Goal: Task Accomplishment & Management: Manage account settings

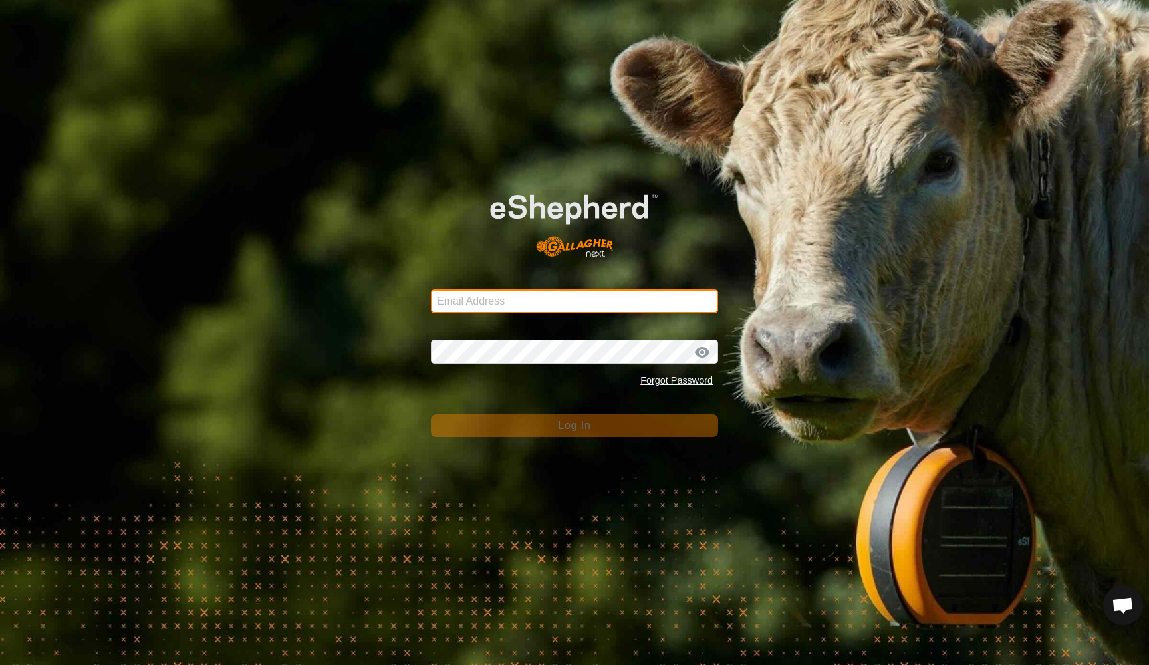
type input "[EMAIL_ADDRESS][DOMAIN_NAME]"
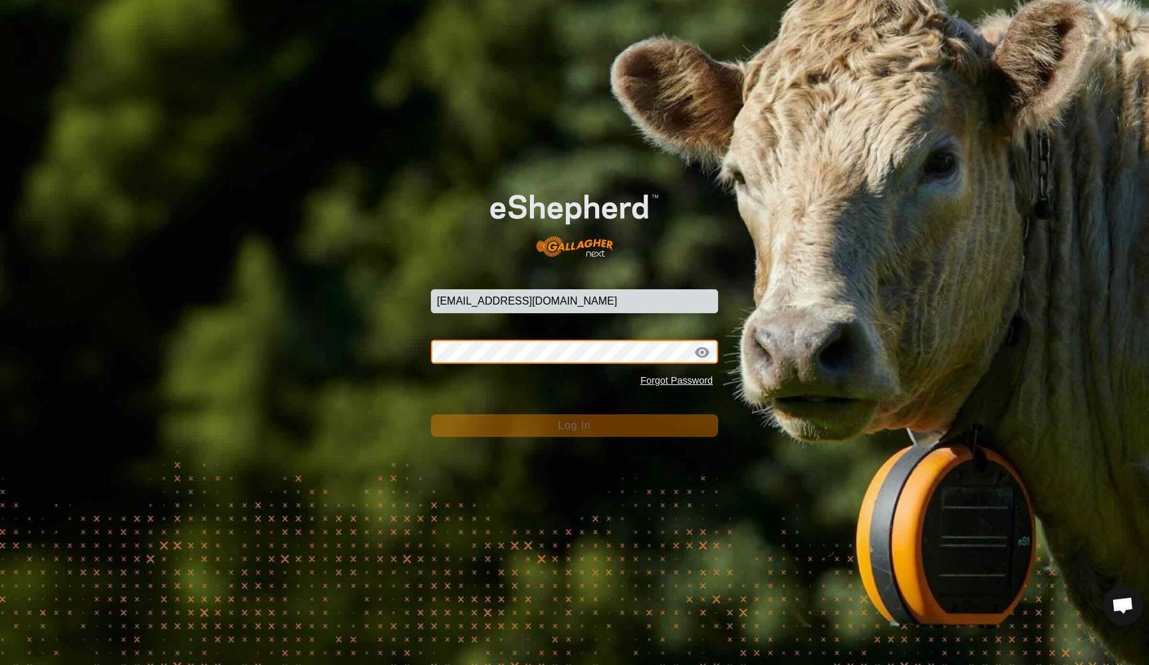
click at [574, 426] on button "Log In" at bounding box center [574, 425] width 287 height 23
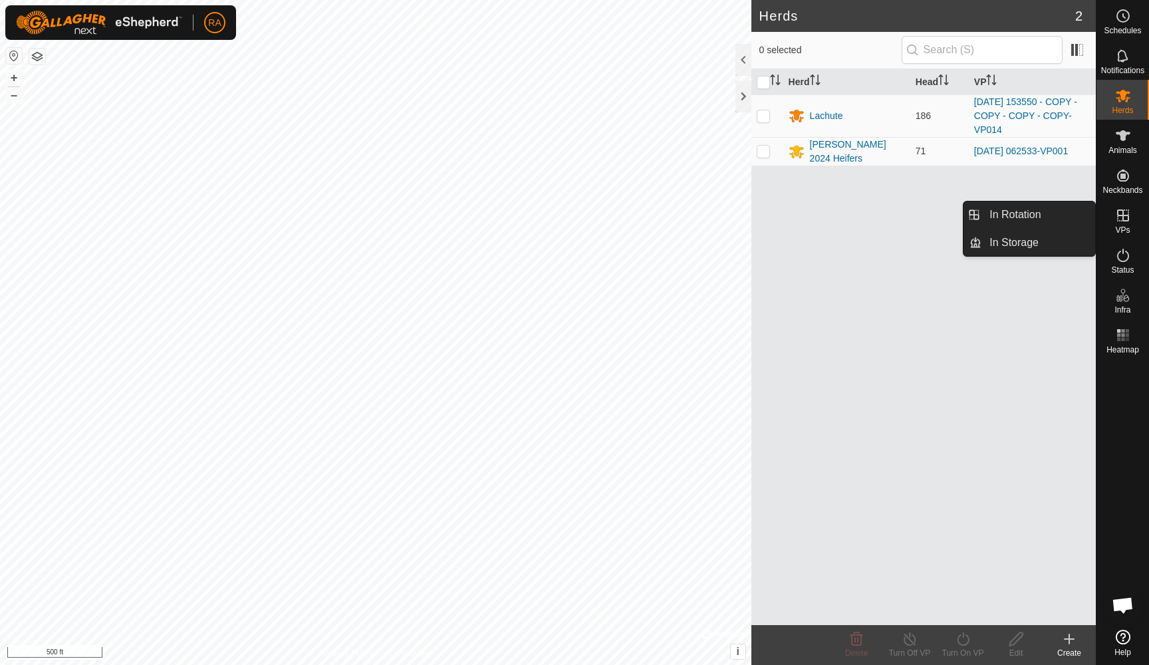
click at [1123, 219] on icon at bounding box center [1123, 215] width 12 height 12
click at [1012, 211] on link "In Rotation" at bounding box center [1038, 214] width 114 height 27
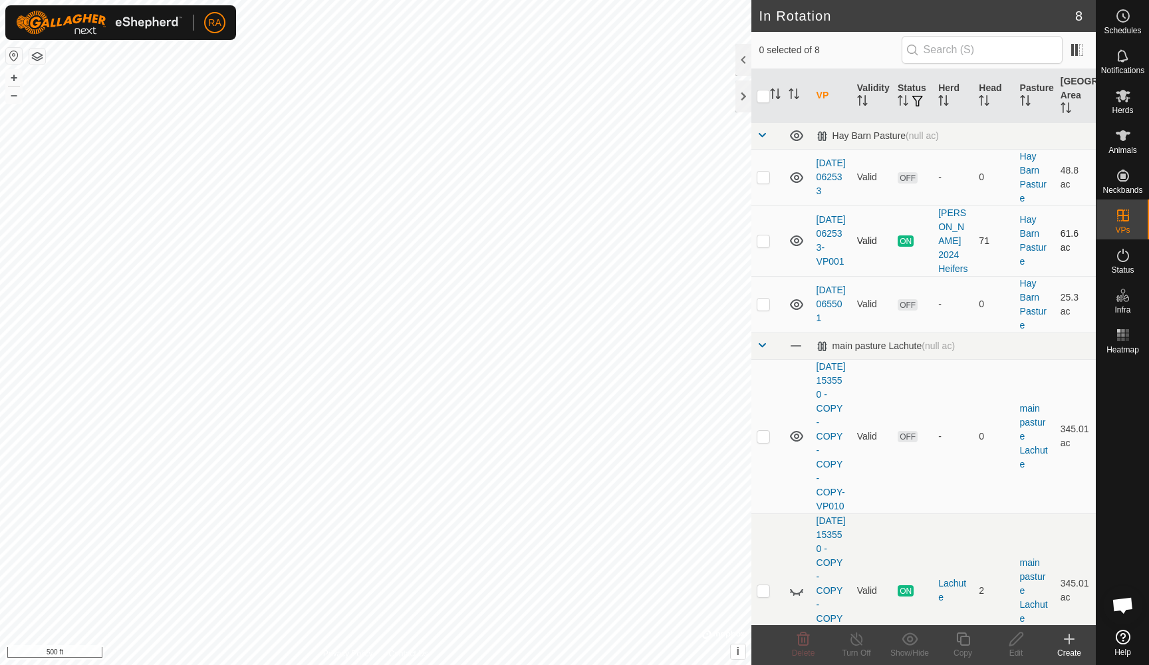
click at [765, 245] on p-checkbox at bounding box center [763, 240] width 13 height 11
checkbox input "true"
click at [959, 638] on icon at bounding box center [963, 639] width 17 height 16
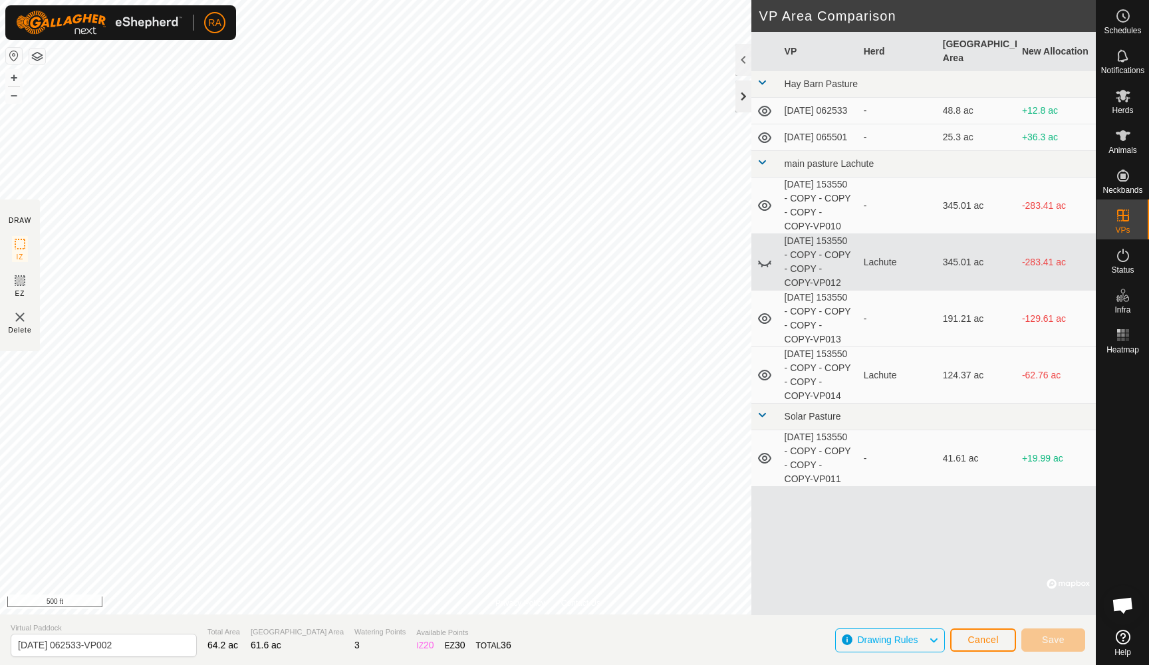
click at [744, 98] on div at bounding box center [743, 96] width 16 height 32
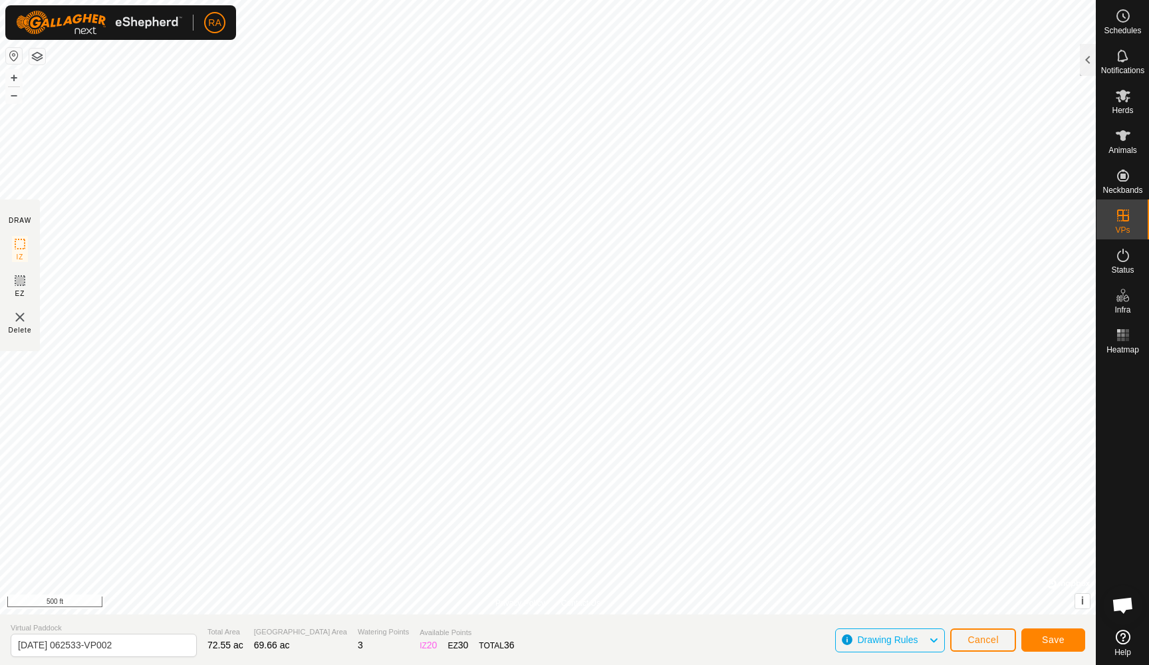
click at [1052, 643] on span "Save" at bounding box center [1053, 639] width 23 height 11
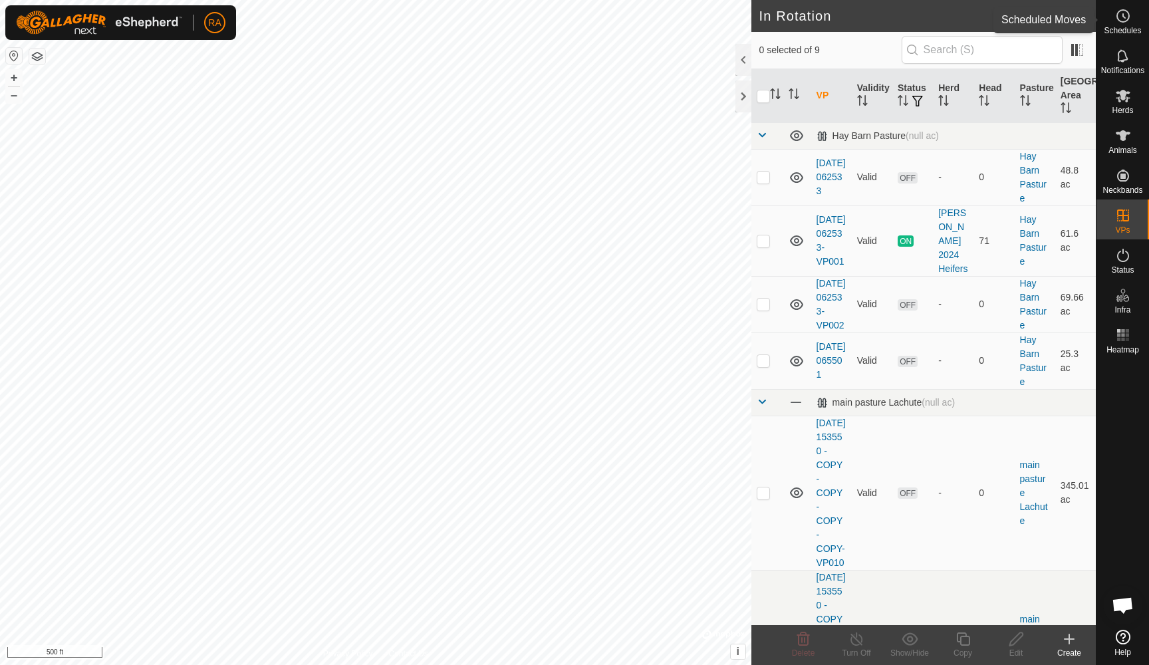
click at [1126, 25] on es-schedule-vp-svg-icon at bounding box center [1123, 15] width 24 height 21
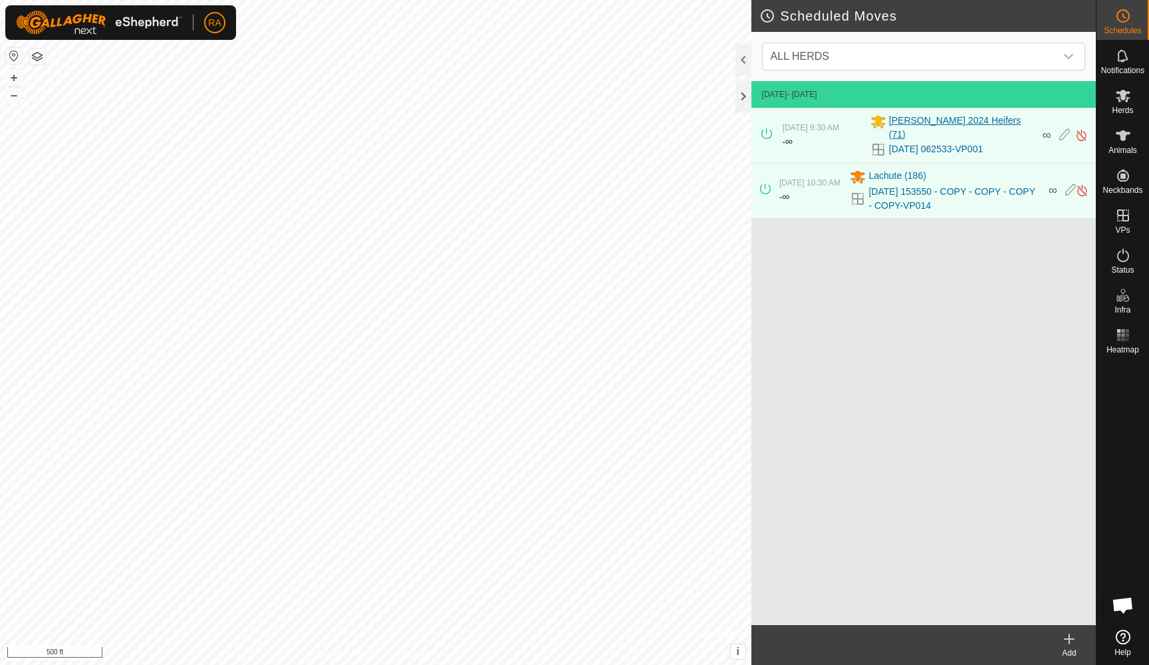
click at [925, 122] on span "[PERSON_NAME] 2024 Heifers (71)" at bounding box center [962, 128] width 146 height 28
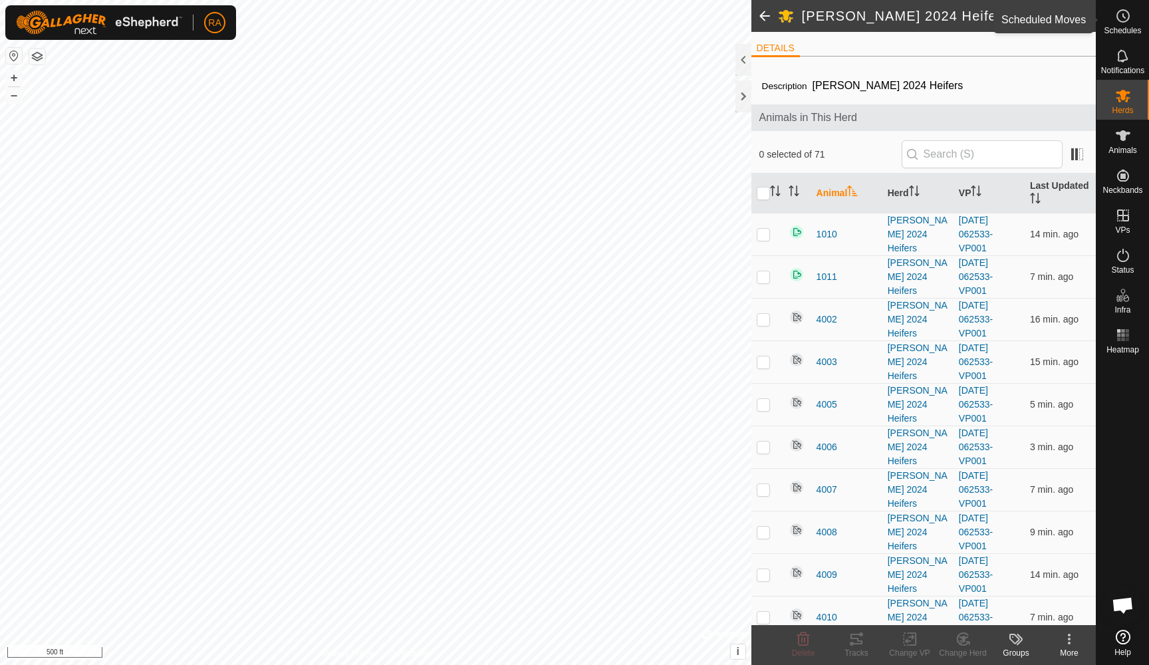
click at [1124, 17] on icon at bounding box center [1124, 16] width 2 height 4
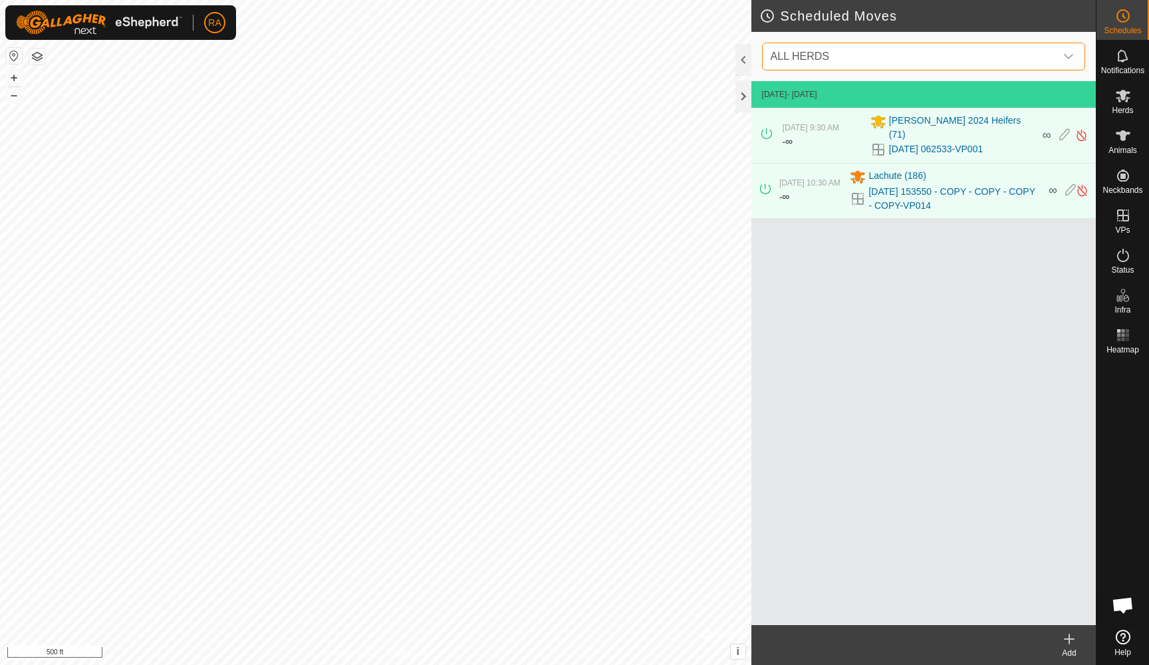
click at [822, 60] on span "ALL HERDS" at bounding box center [800, 56] width 59 height 11
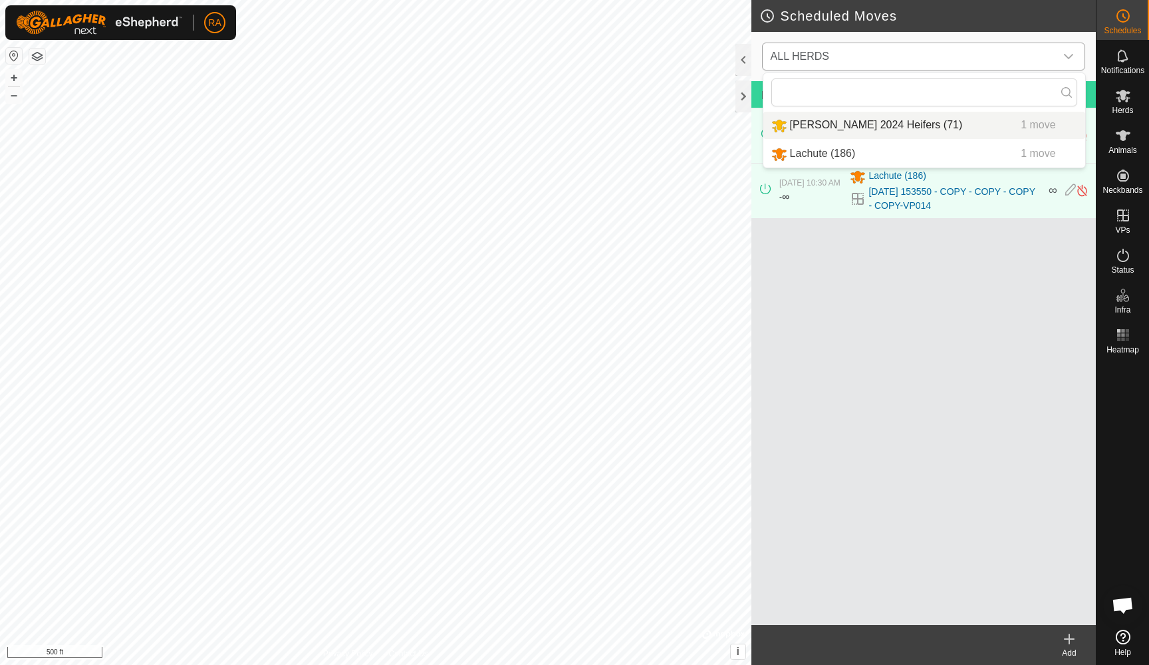
click at [832, 122] on li "[PERSON_NAME] 2024 Heifers (71) 1 move" at bounding box center [924, 125] width 322 height 27
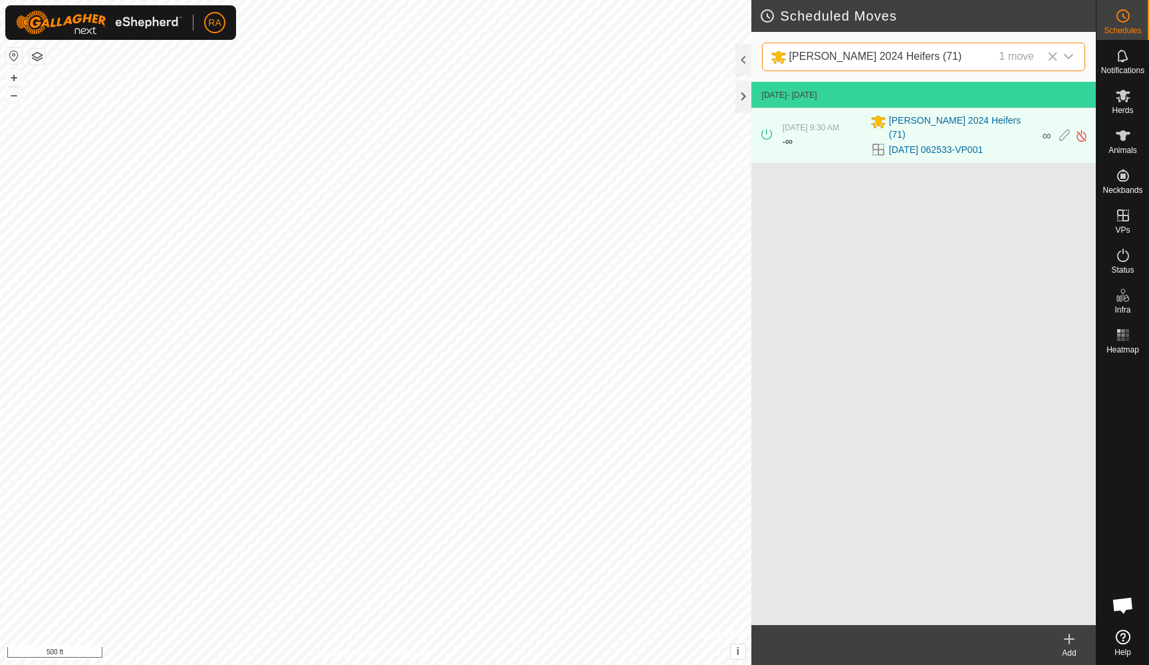
click at [1069, 643] on icon at bounding box center [1069, 638] width 0 height 9
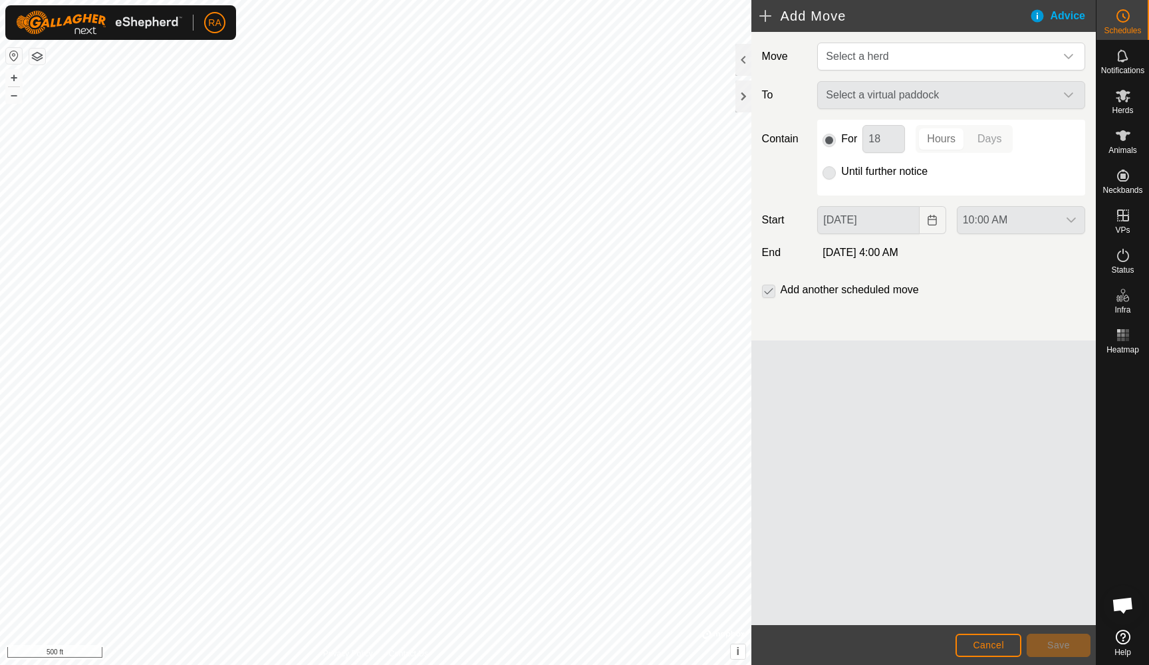
click at [924, 94] on div "Select a virtual paddock" at bounding box center [951, 95] width 279 height 28
click at [906, 49] on span "Select a herd" at bounding box center [937, 56] width 235 height 27
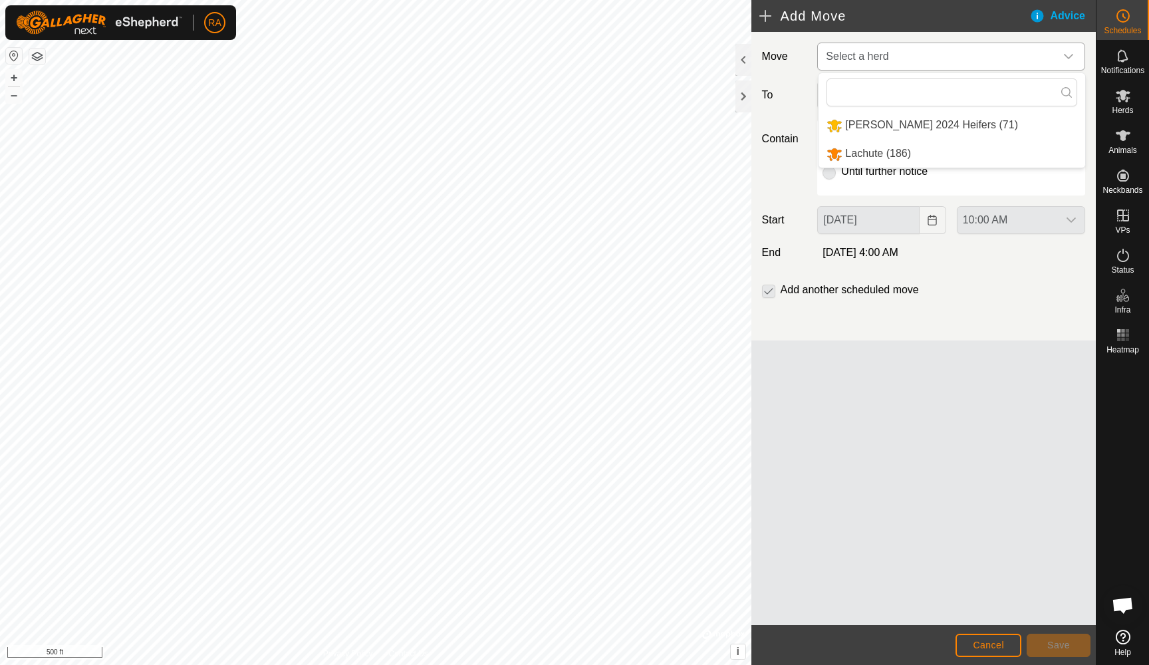
click at [886, 125] on li "[PERSON_NAME] 2024 Heifers (71)" at bounding box center [951, 125] width 267 height 27
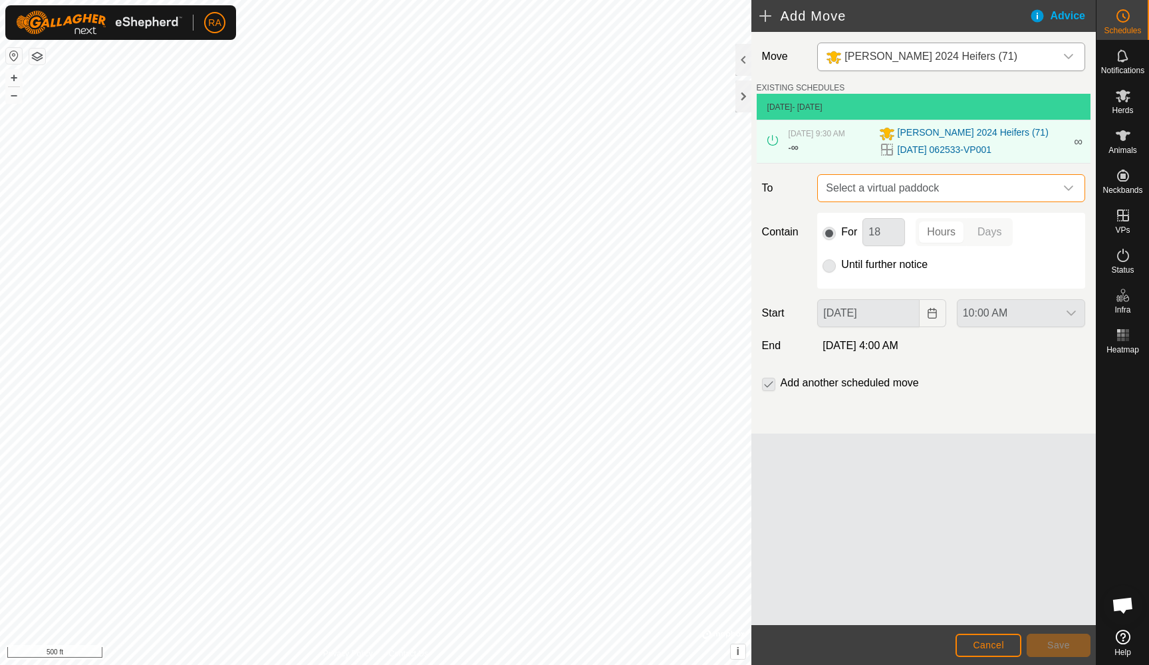
click at [914, 199] on span "Select a virtual paddock" at bounding box center [937, 188] width 235 height 27
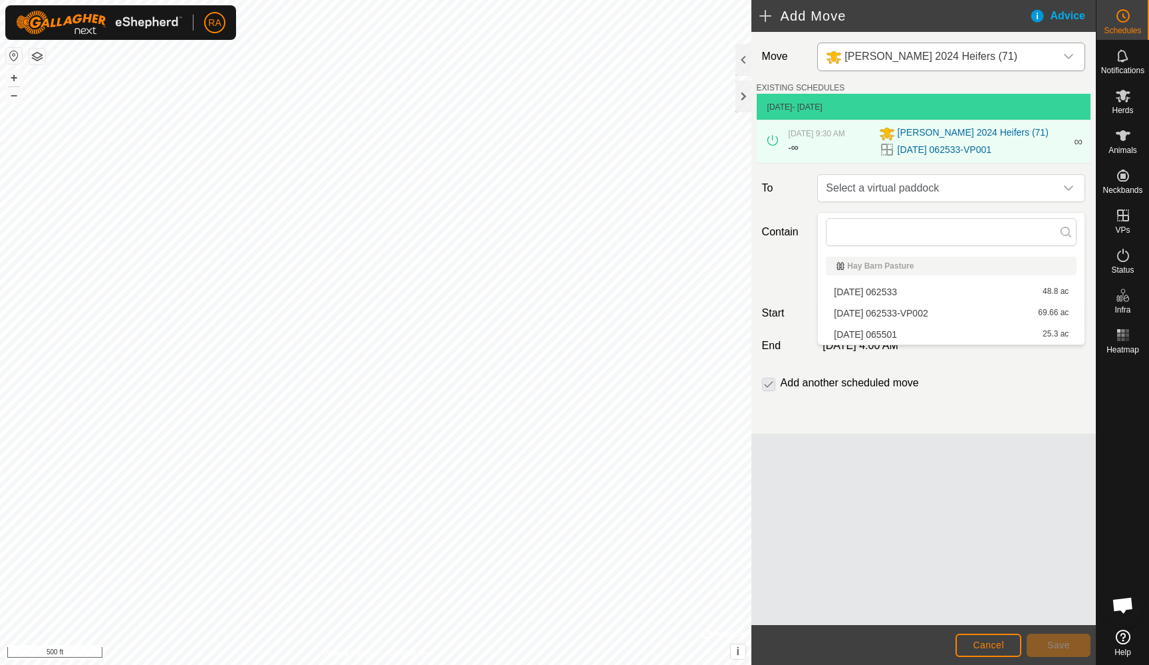
click at [880, 315] on li "[DATE] 062533-VP002 69.66 ac" at bounding box center [951, 313] width 251 height 20
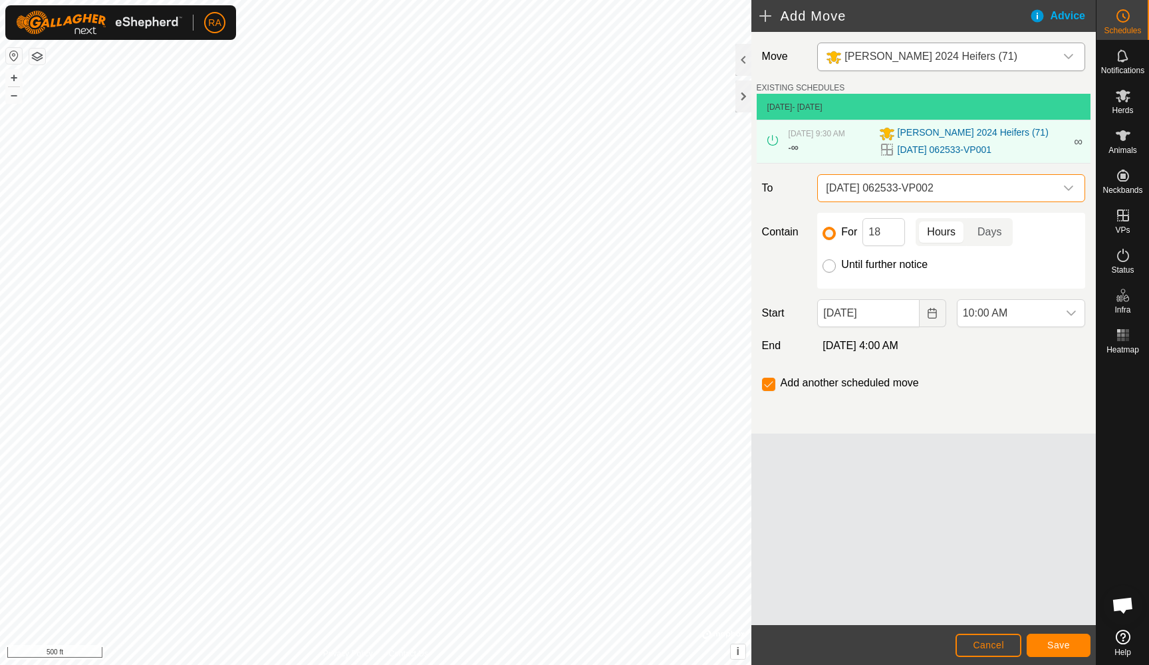
click at [834, 273] on input "Until further notice" at bounding box center [828, 265] width 13 height 13
radio input "true"
checkbox input "false"
click at [1059, 642] on span "Save" at bounding box center [1058, 645] width 23 height 11
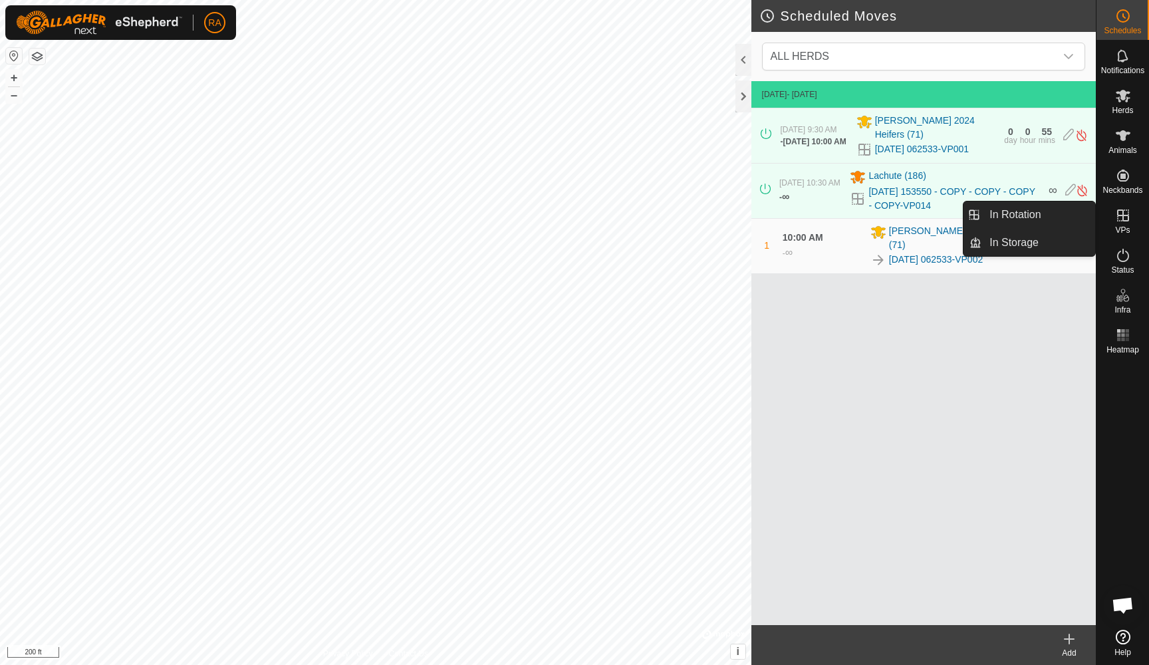
click at [1126, 226] on span "VPs" at bounding box center [1122, 230] width 15 height 8
click at [1027, 210] on link "In Rotation" at bounding box center [1038, 214] width 114 height 27
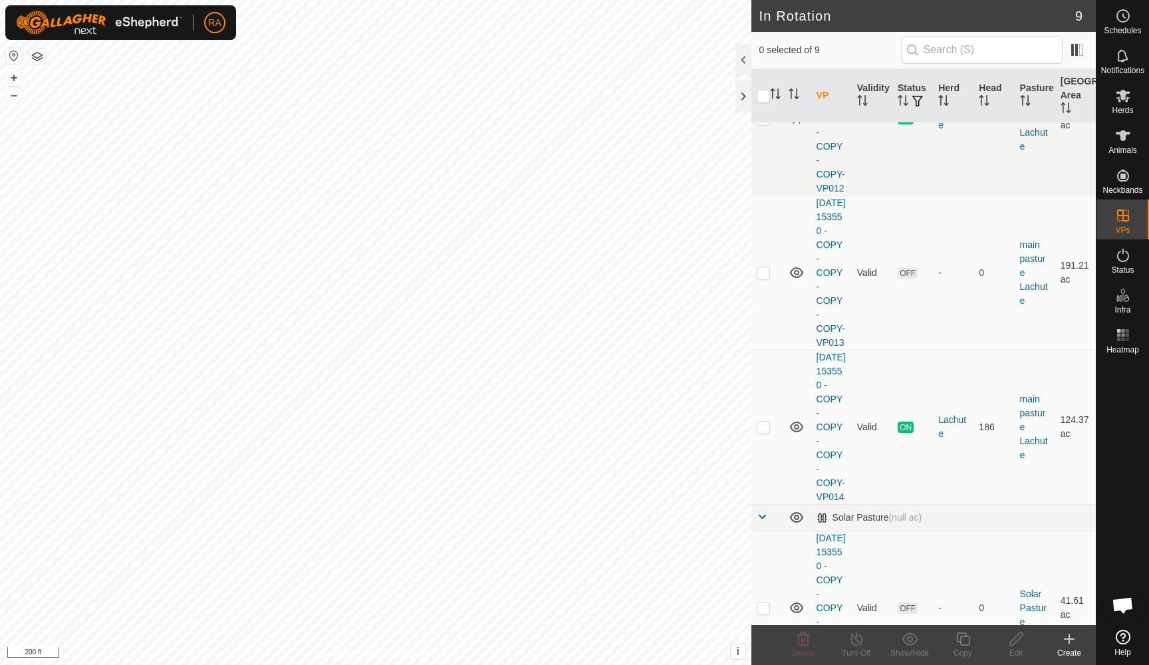
scroll to position [543, 0]
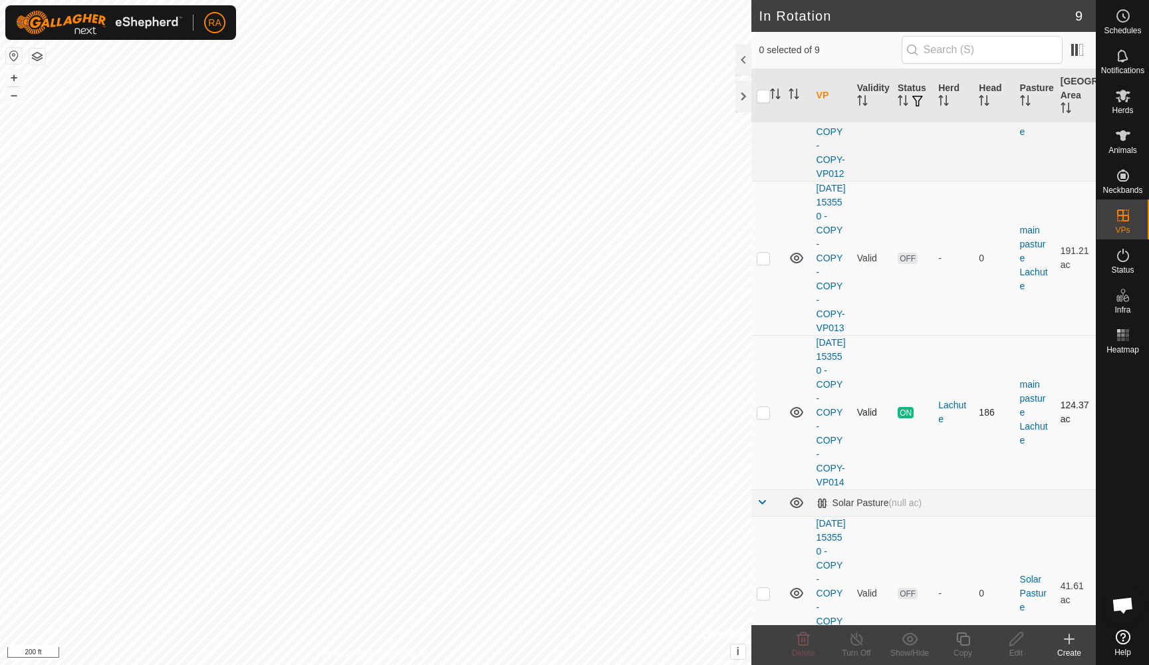
click at [766, 418] on p-checkbox at bounding box center [763, 412] width 13 height 11
checkbox input "true"
click at [962, 642] on icon at bounding box center [963, 639] width 17 height 16
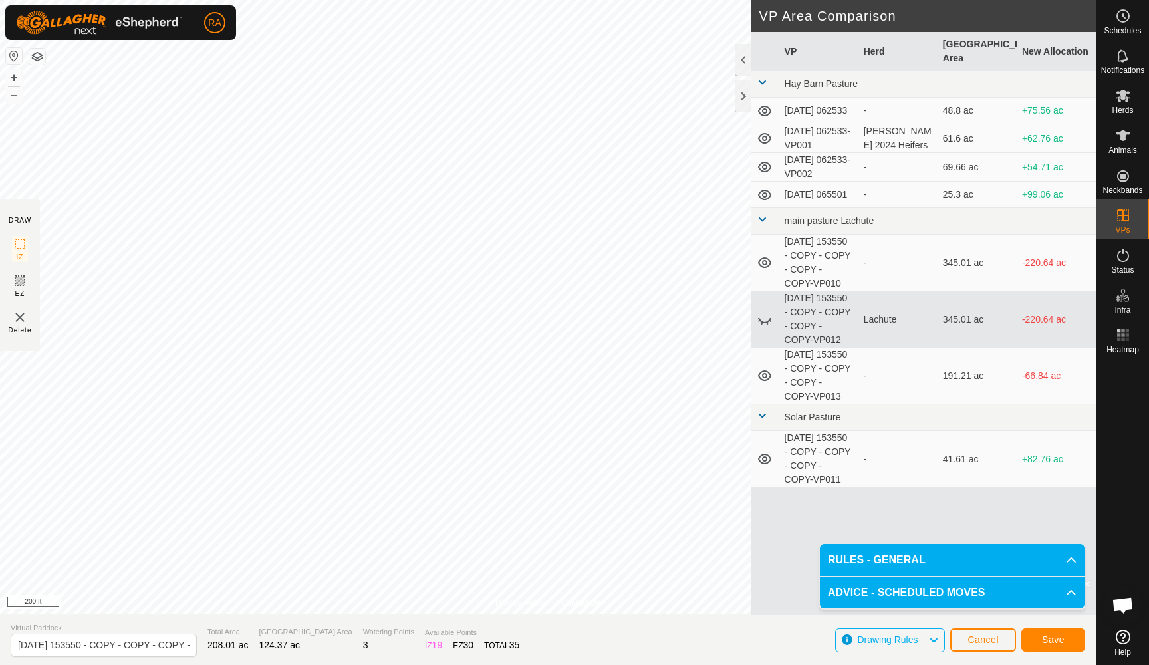
click at [1051, 640] on span "Save" at bounding box center [1053, 639] width 23 height 11
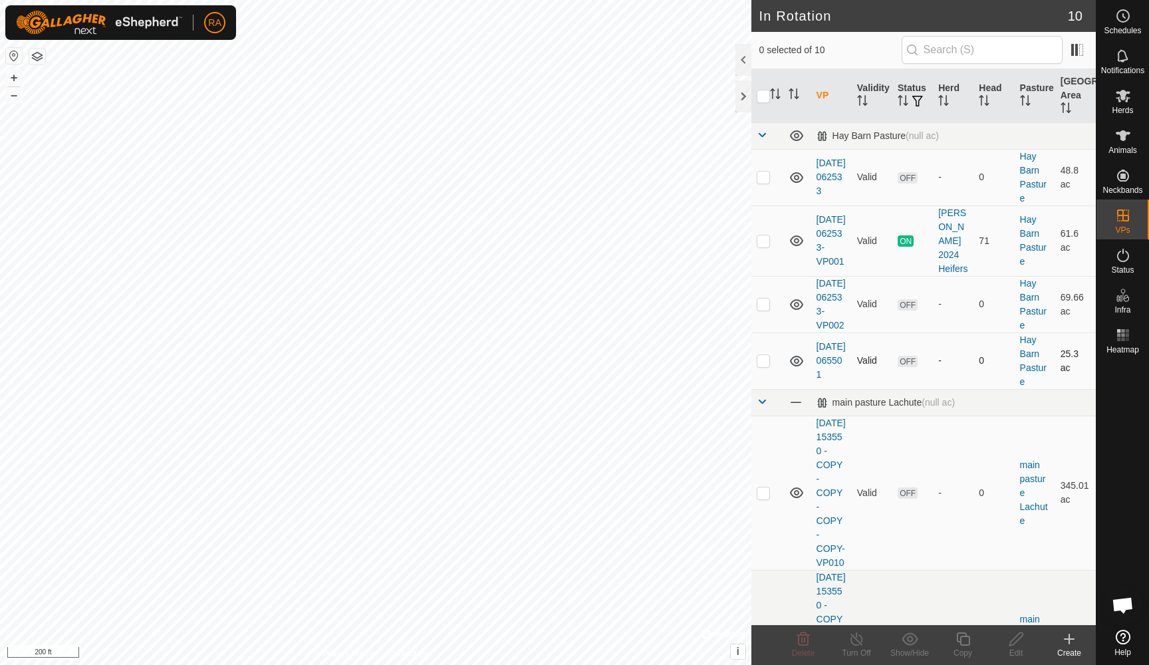
click at [767, 366] on p-checkbox at bounding box center [763, 360] width 13 height 11
click at [763, 366] on p-checkbox at bounding box center [763, 360] width 13 height 11
checkbox input "false"
click at [769, 516] on td at bounding box center [767, 493] width 32 height 154
click at [769, 498] on p-checkbox at bounding box center [763, 492] width 13 height 11
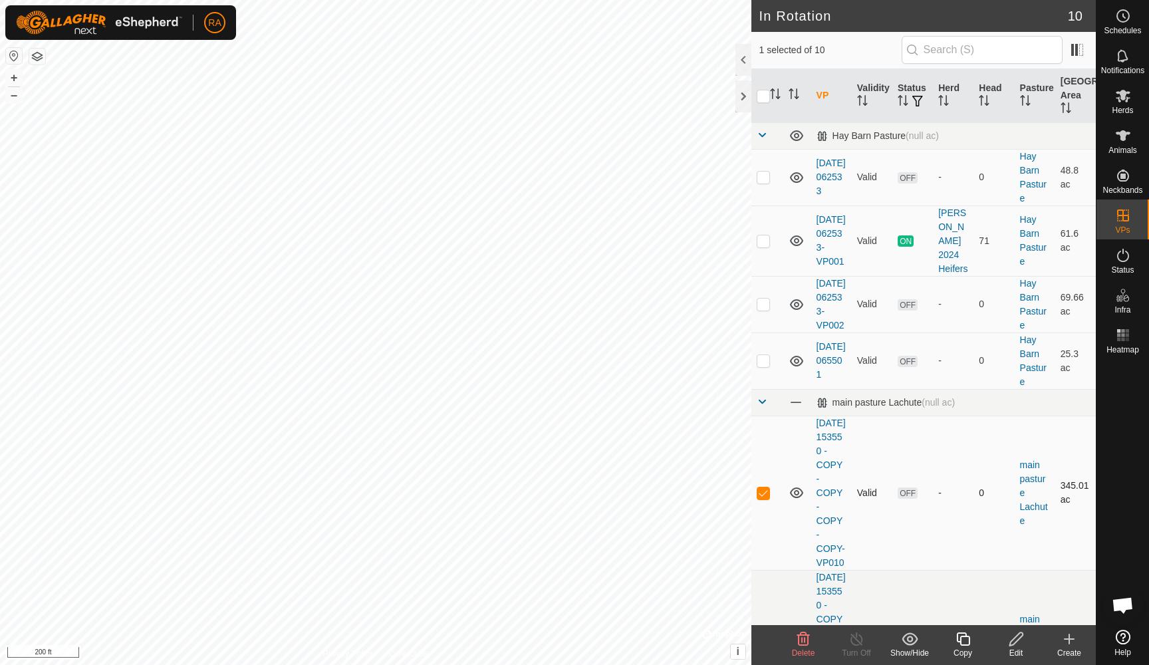
checkbox input "false"
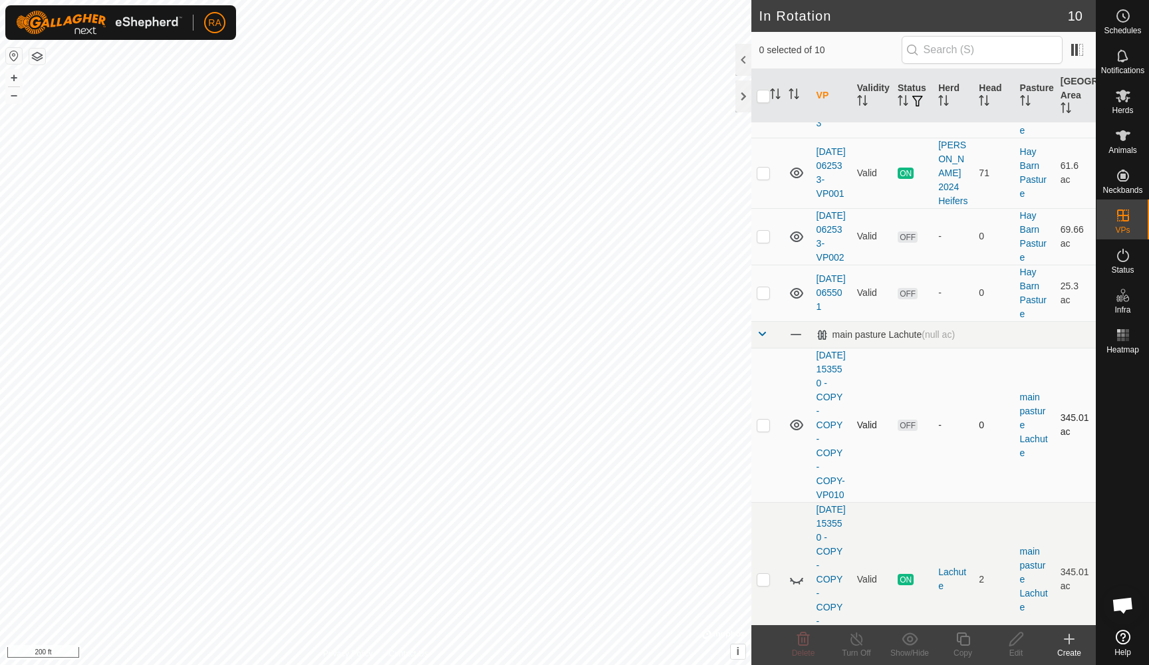
scroll to position [551, 0]
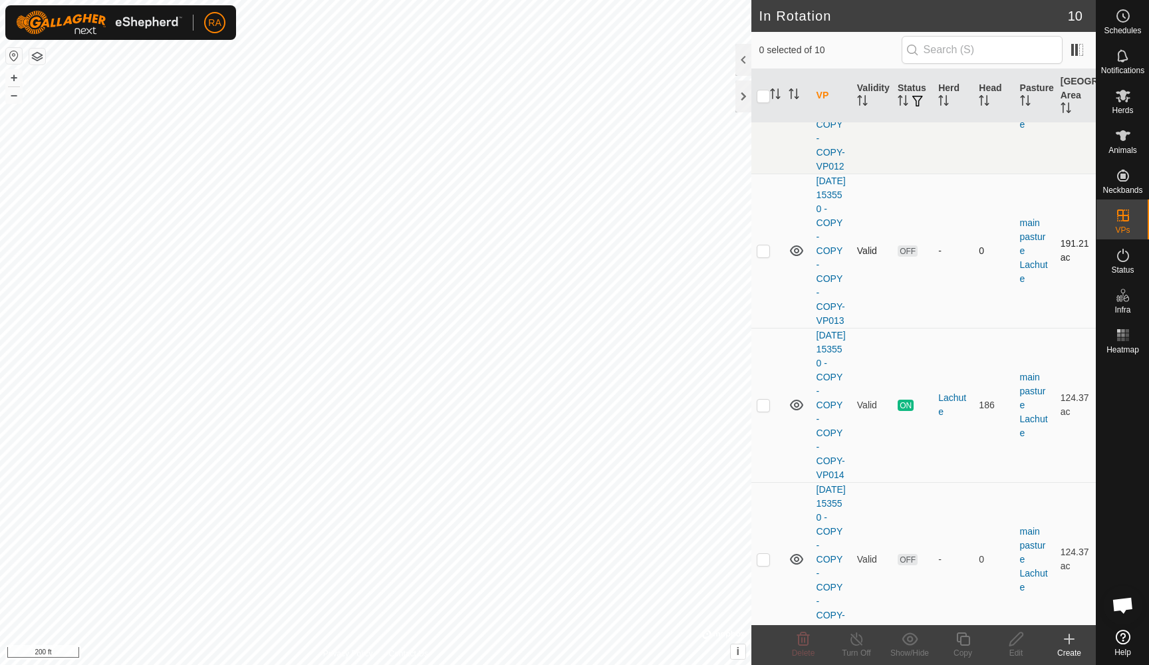
click at [767, 256] on p-checkbox at bounding box center [763, 250] width 13 height 11
checkbox input "false"
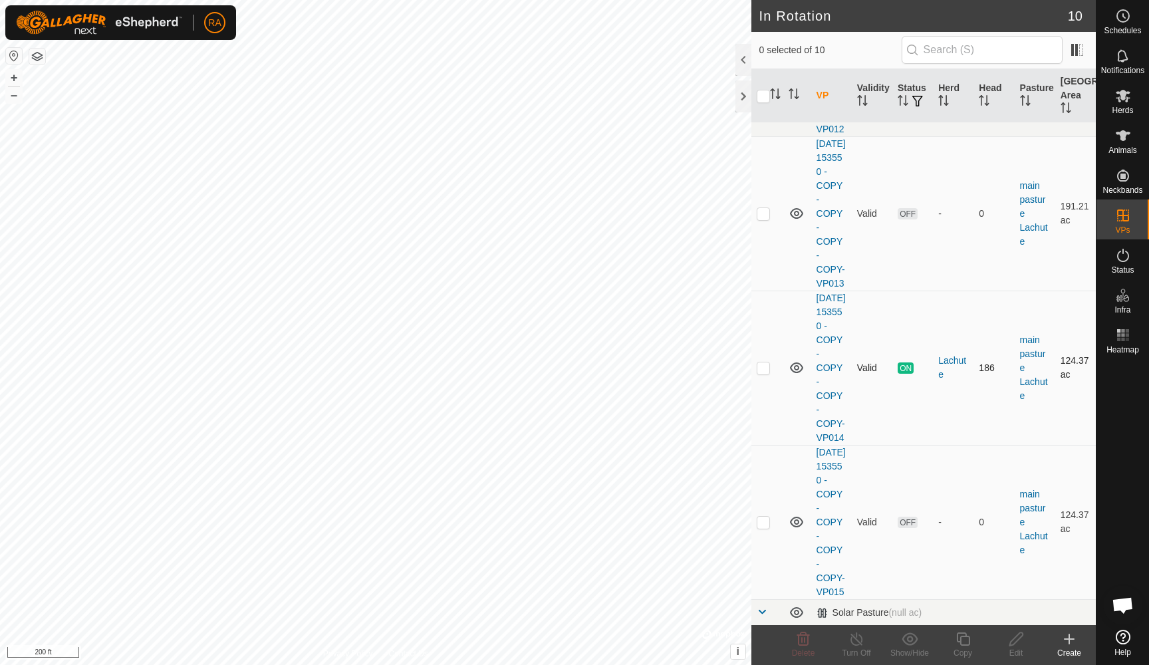
scroll to position [590, 0]
click at [762, 525] on p-checkbox at bounding box center [763, 519] width 13 height 11
checkbox input "true"
click at [1013, 647] on div "Edit" at bounding box center [1015, 653] width 53 height 12
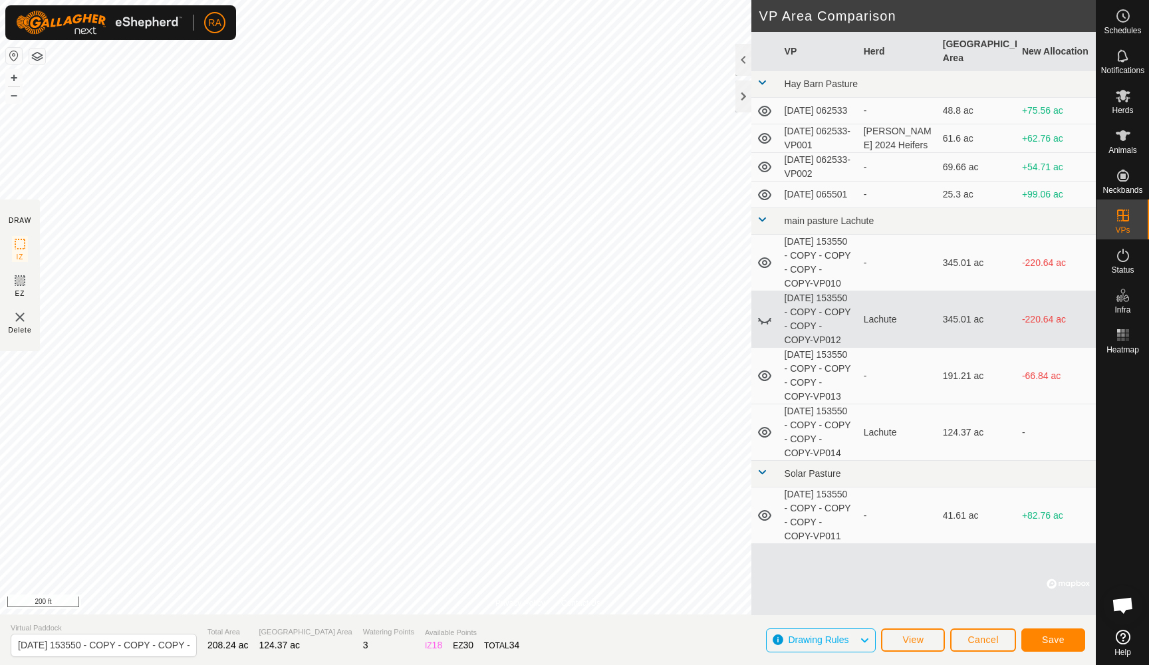
click at [1066, 640] on button "Save" at bounding box center [1053, 639] width 64 height 23
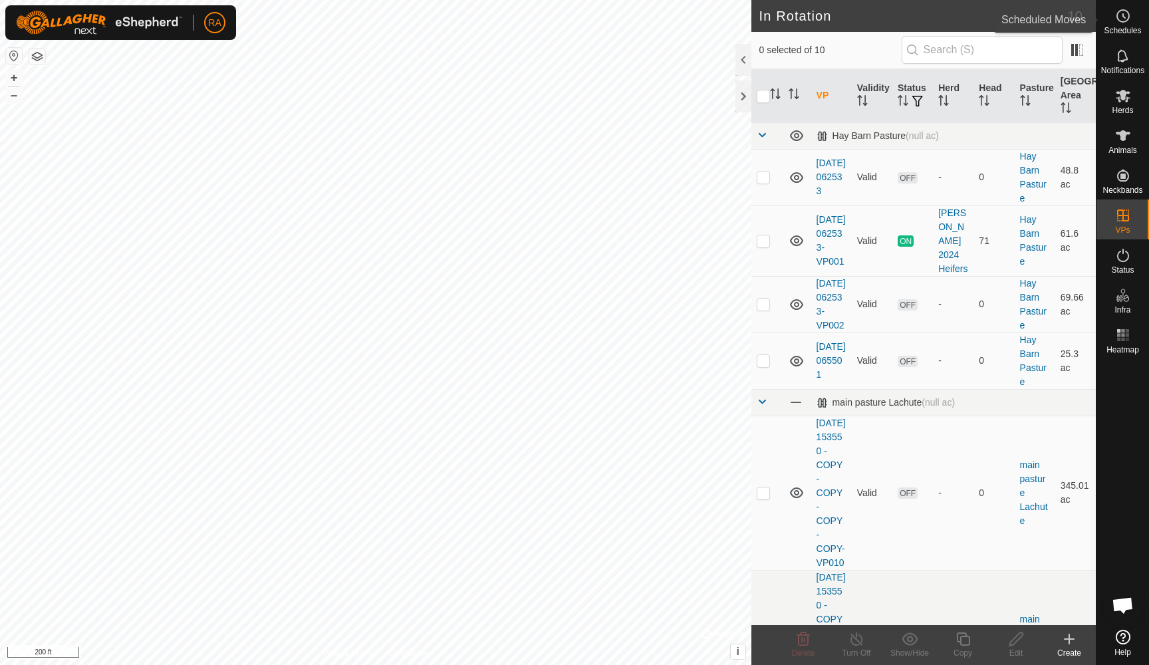
click at [1126, 16] on icon at bounding box center [1123, 16] width 16 height 16
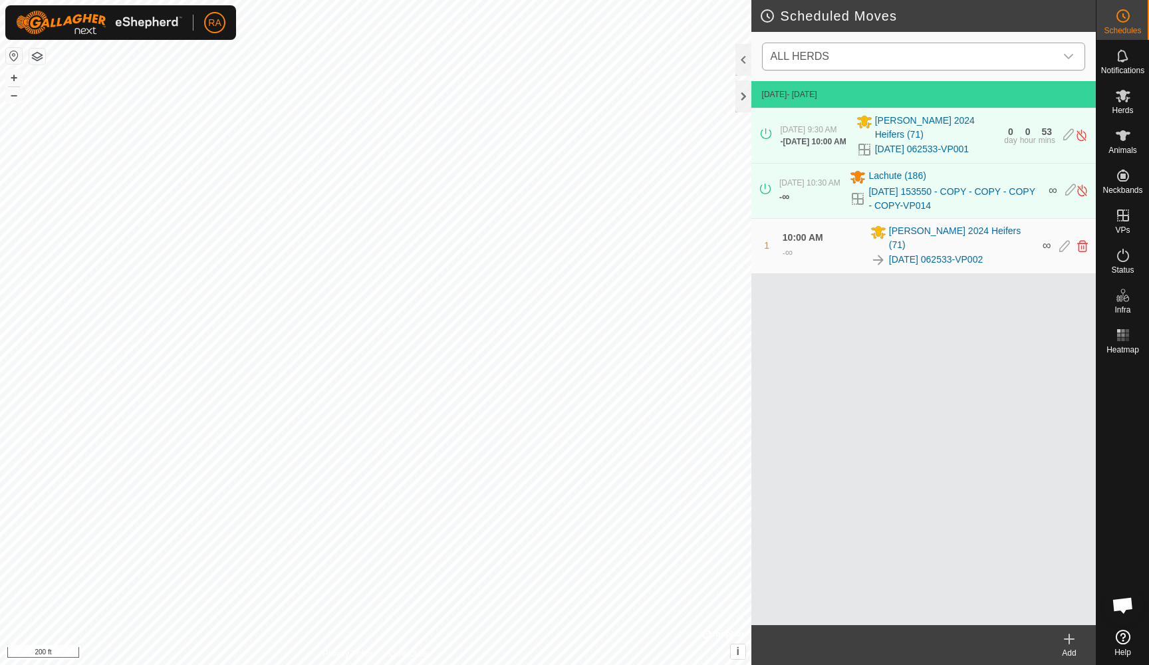
click at [856, 51] on span "ALL HERDS" at bounding box center [910, 56] width 290 height 27
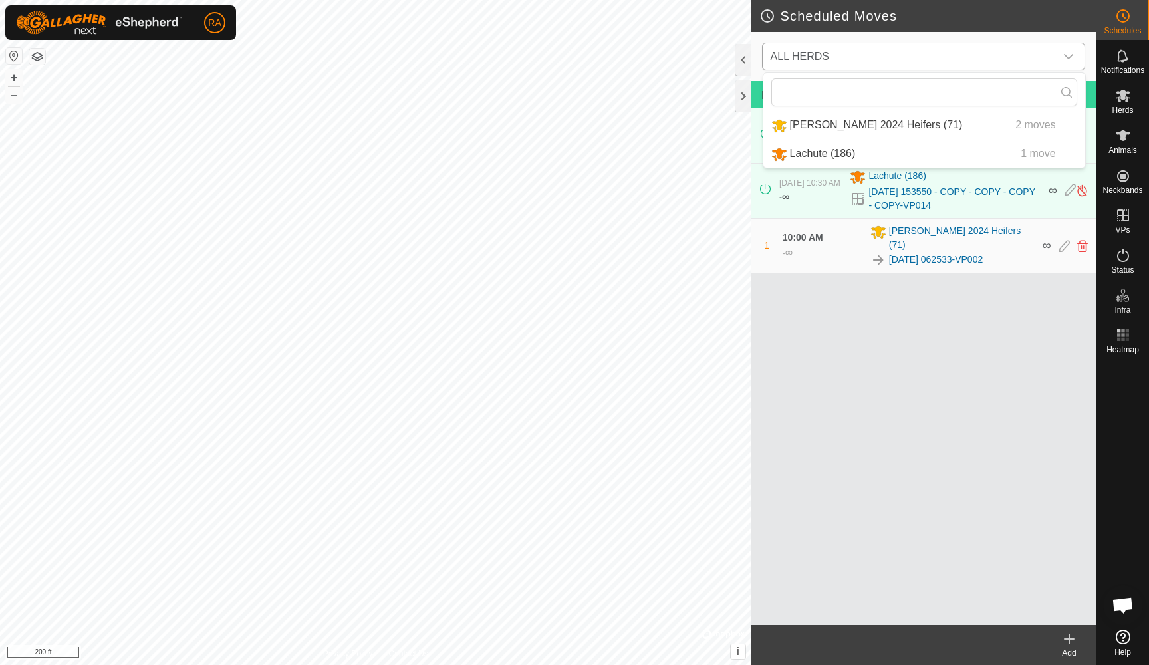
click at [812, 153] on li "Lachute (186) 1 move" at bounding box center [924, 153] width 322 height 27
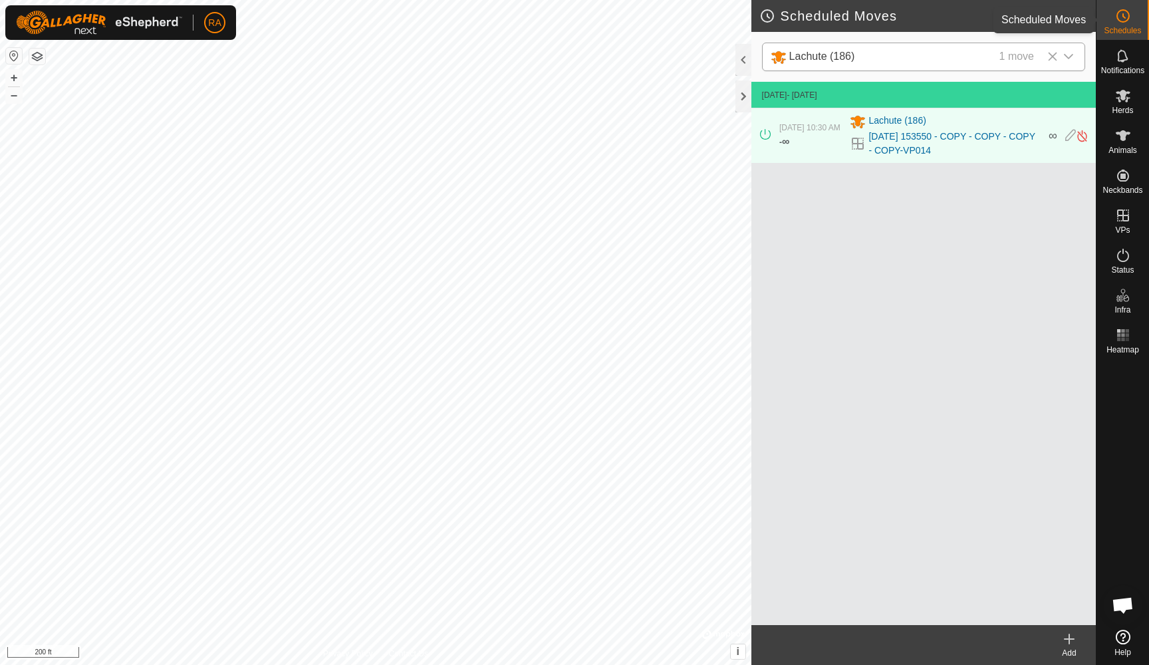
click at [1118, 23] on icon at bounding box center [1123, 16] width 16 height 16
click at [1066, 639] on icon at bounding box center [1068, 639] width 9 height 0
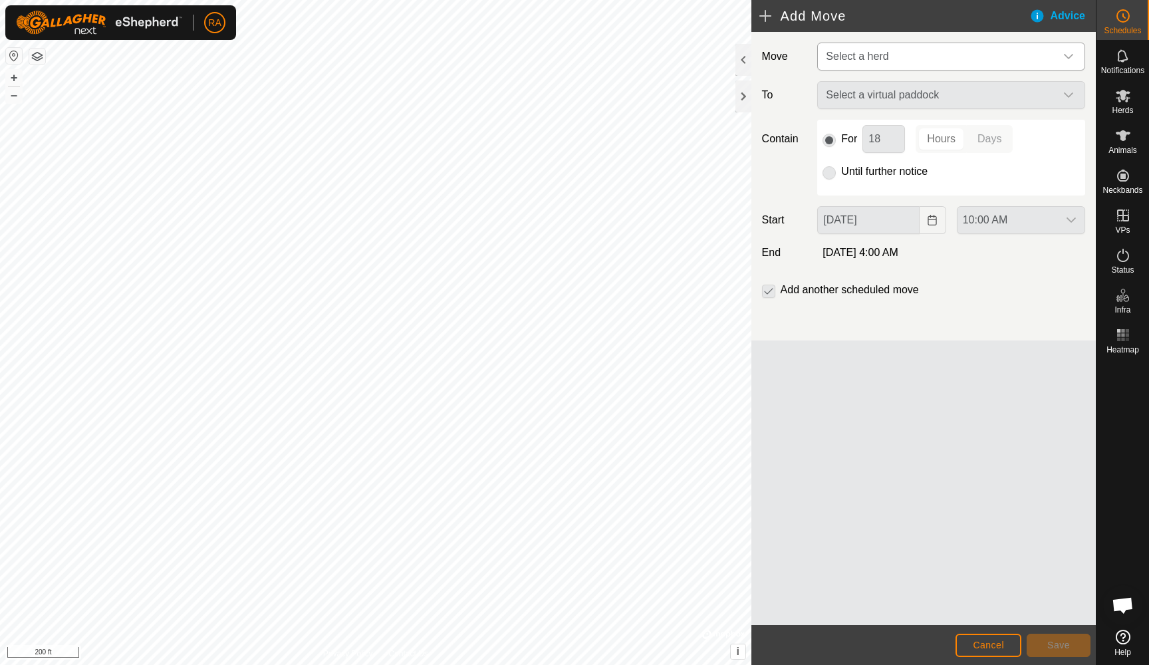
click at [921, 62] on span "Select a herd" at bounding box center [937, 56] width 235 height 27
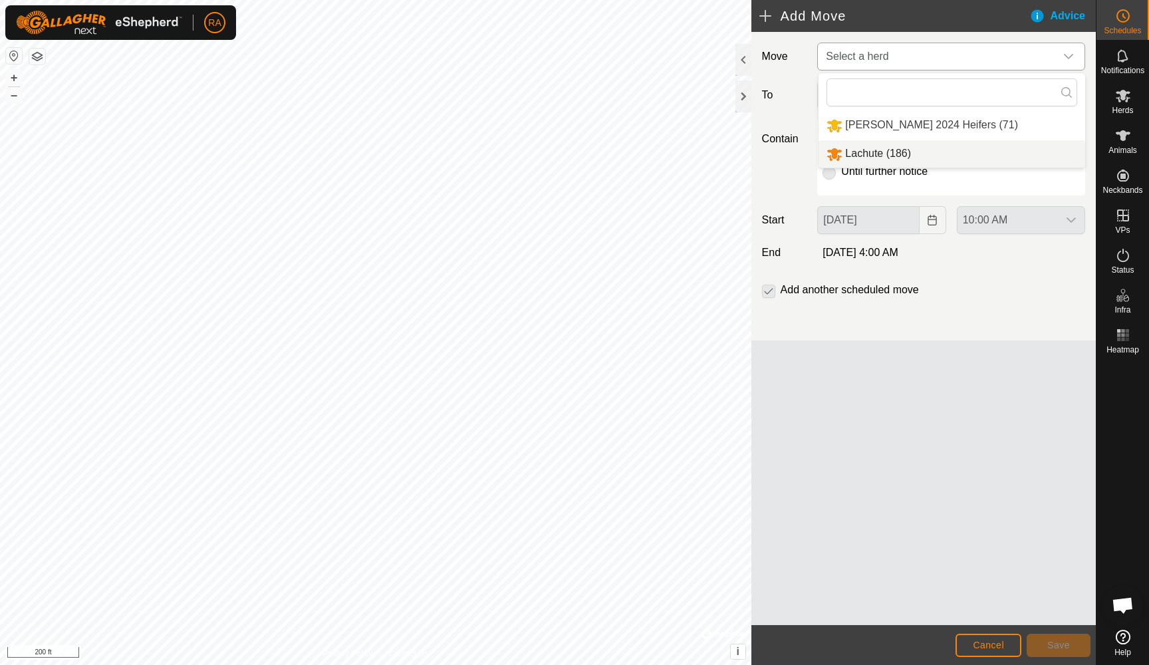
click at [860, 158] on li "Lachute (186)" at bounding box center [951, 153] width 267 height 27
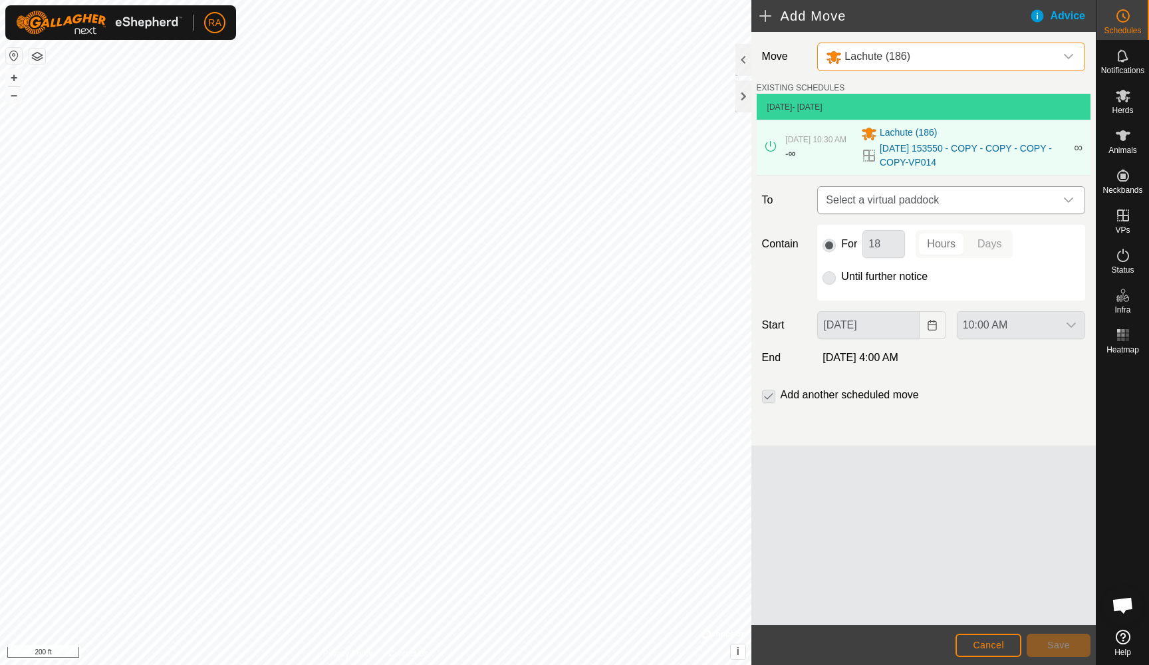
click at [904, 200] on span "Select a virtual paddock" at bounding box center [937, 200] width 235 height 27
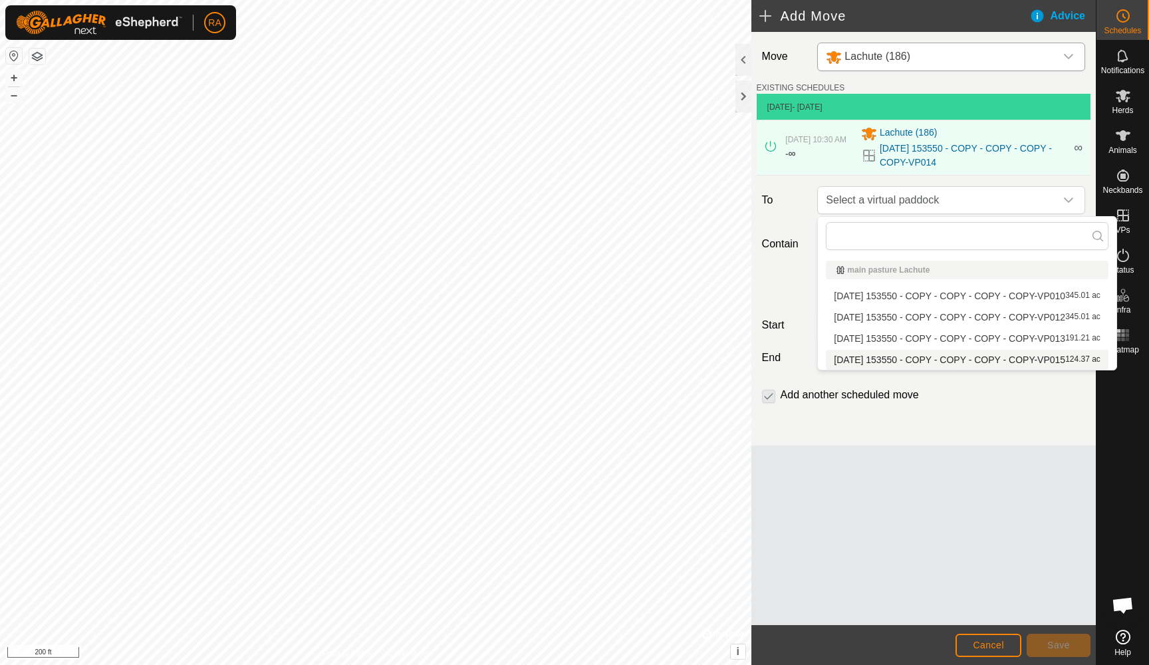
click at [876, 357] on li "[DATE] 153550 - COPY - COPY - COPY - COPY-VP015 124.37 ac" at bounding box center [967, 360] width 283 height 20
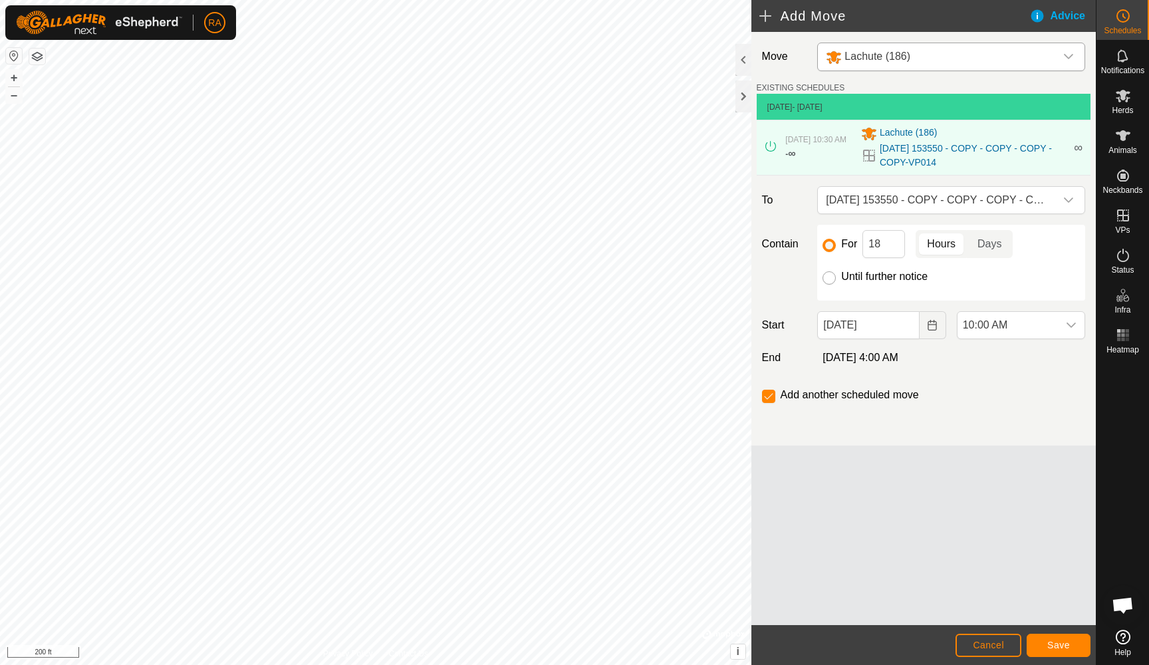
click at [831, 274] on input "Until further notice" at bounding box center [828, 277] width 13 height 13
radio input "true"
checkbox input "false"
click at [1054, 644] on span "Save" at bounding box center [1058, 645] width 23 height 11
